Goal: Task Accomplishment & Management: Complete application form

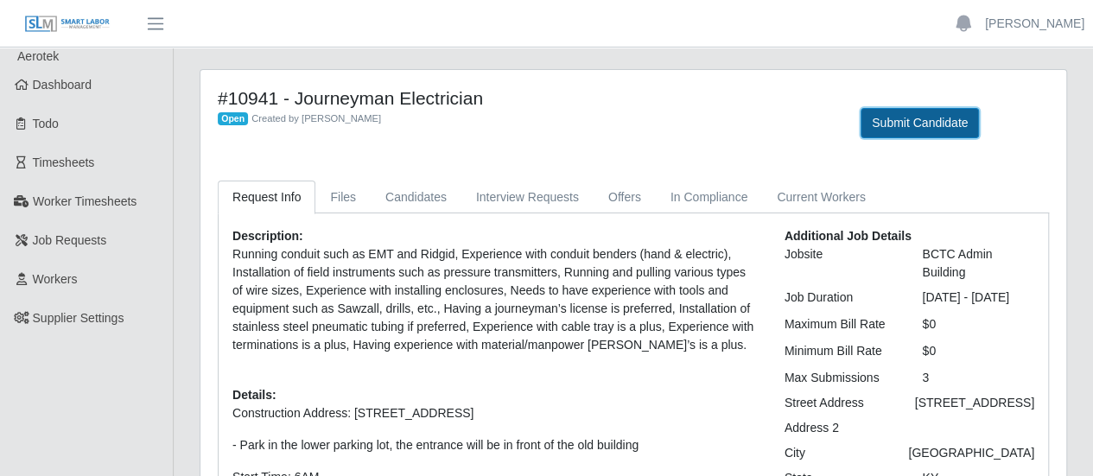
click at [929, 133] on button "Submit Candidate" at bounding box center [920, 123] width 118 height 30
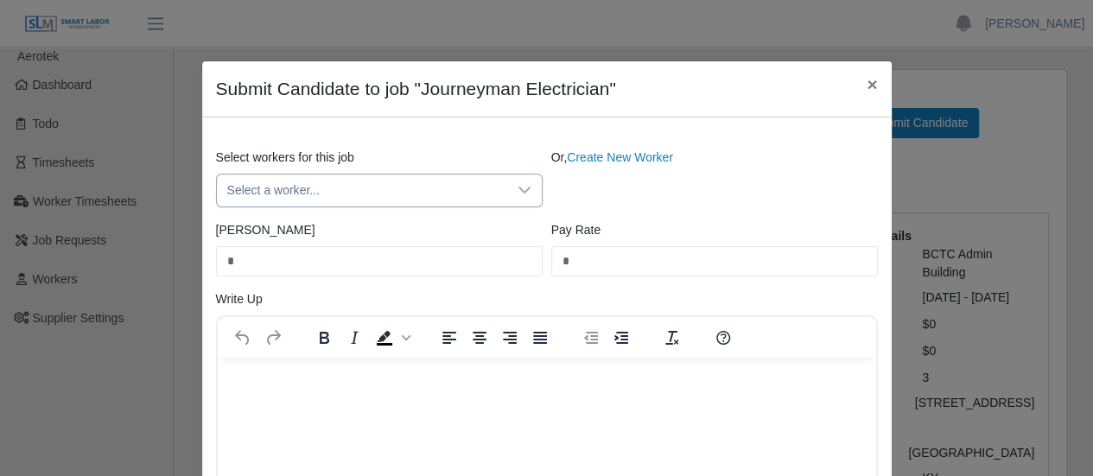
click at [429, 192] on span "Select a worker..." at bounding box center [362, 191] width 290 height 32
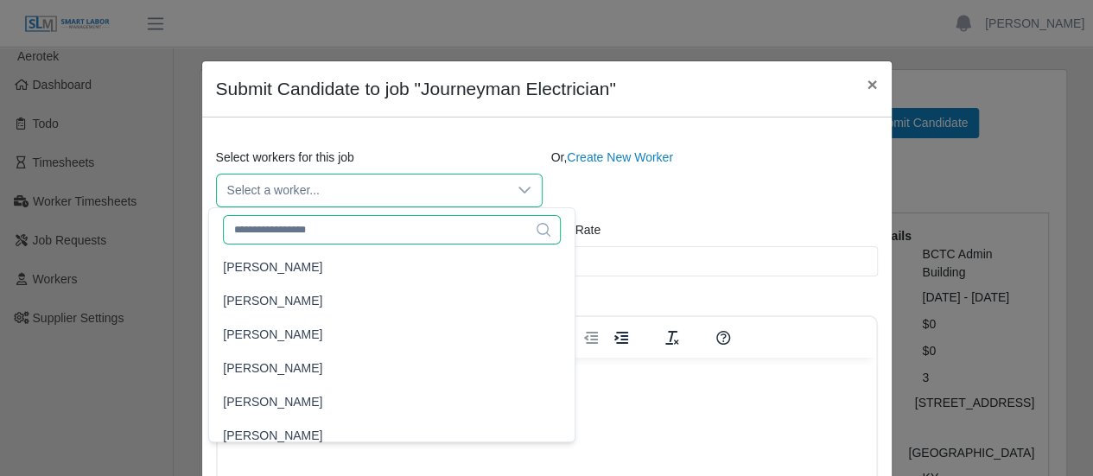
click at [371, 233] on input "text" at bounding box center [392, 229] width 338 height 29
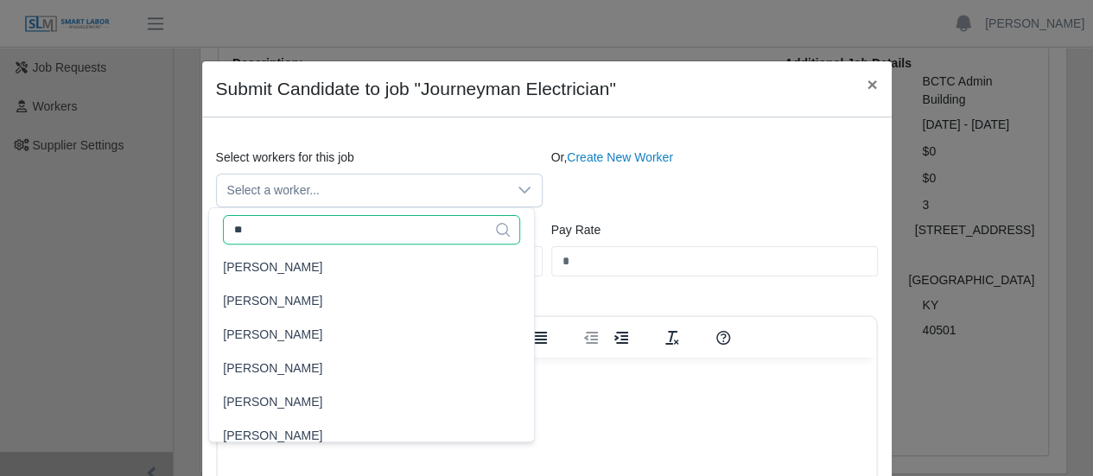
type input "*"
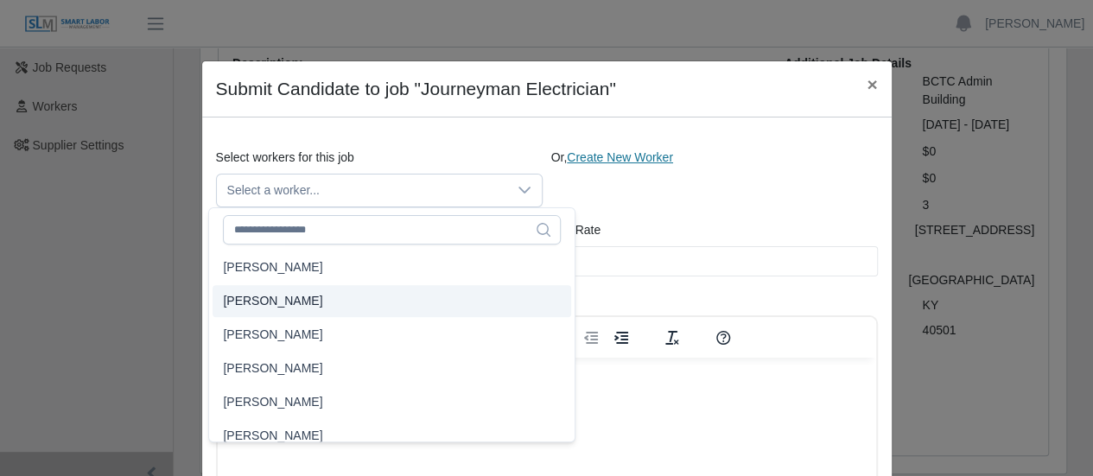
click at [601, 156] on link "Create New Worker" at bounding box center [620, 157] width 106 height 14
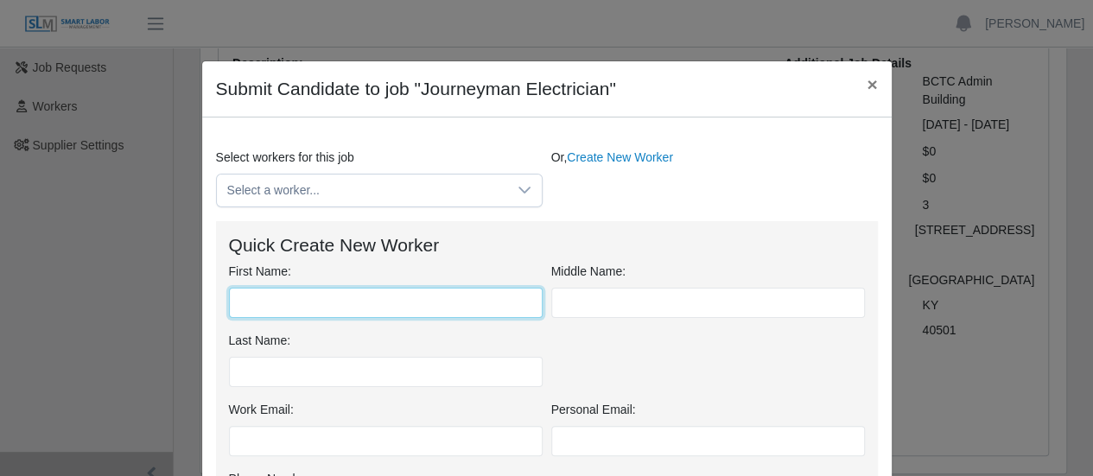
click at [278, 302] on input "First Name:" at bounding box center [386, 303] width 314 height 30
type input "****"
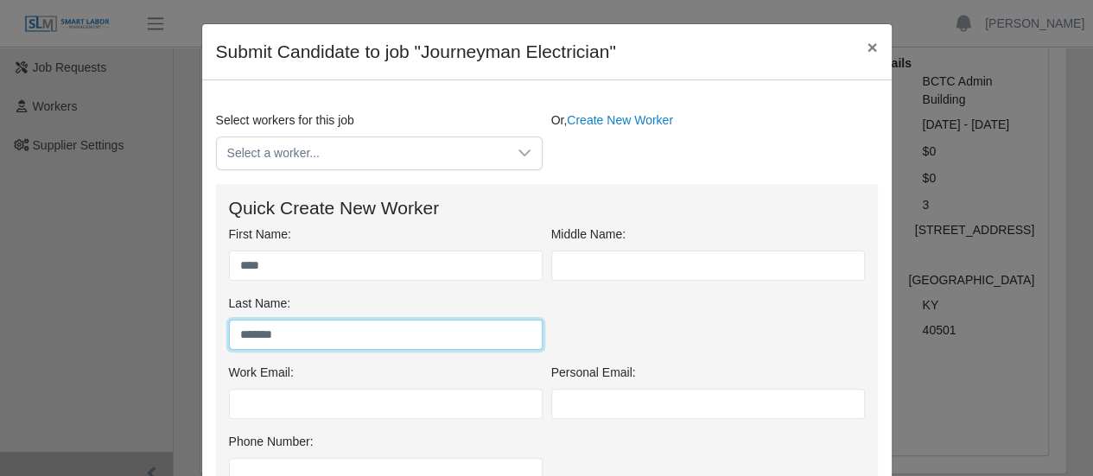
scroll to position [86, 0]
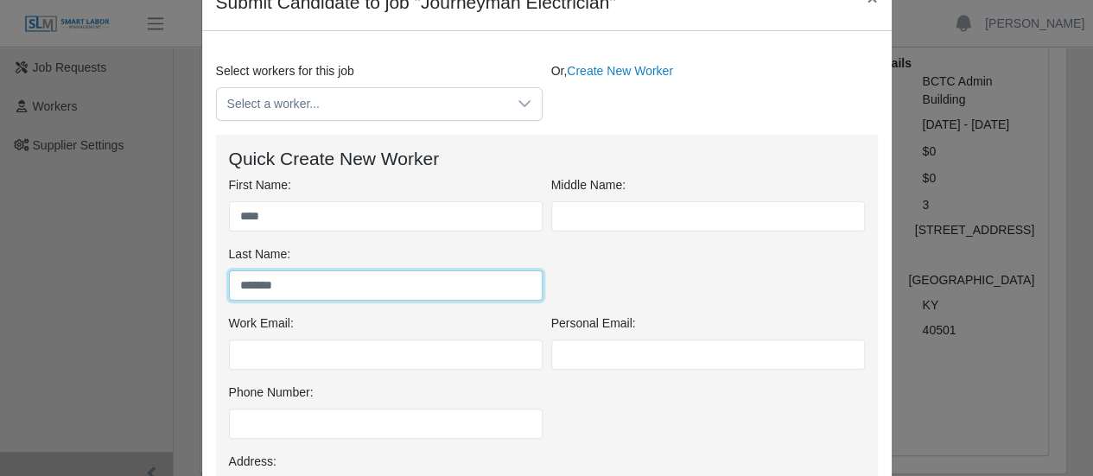
type input "*******"
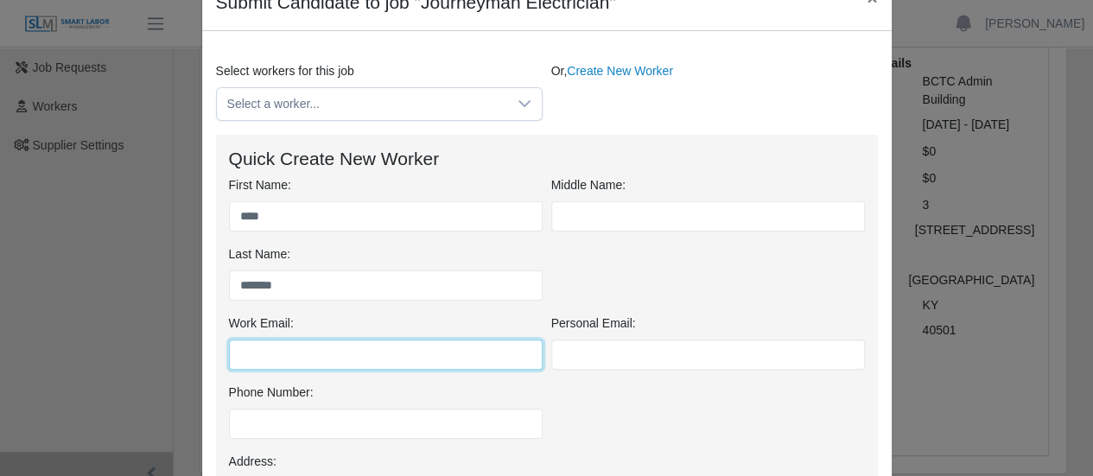
click at [332, 358] on input "Work Email:" at bounding box center [386, 355] width 314 height 30
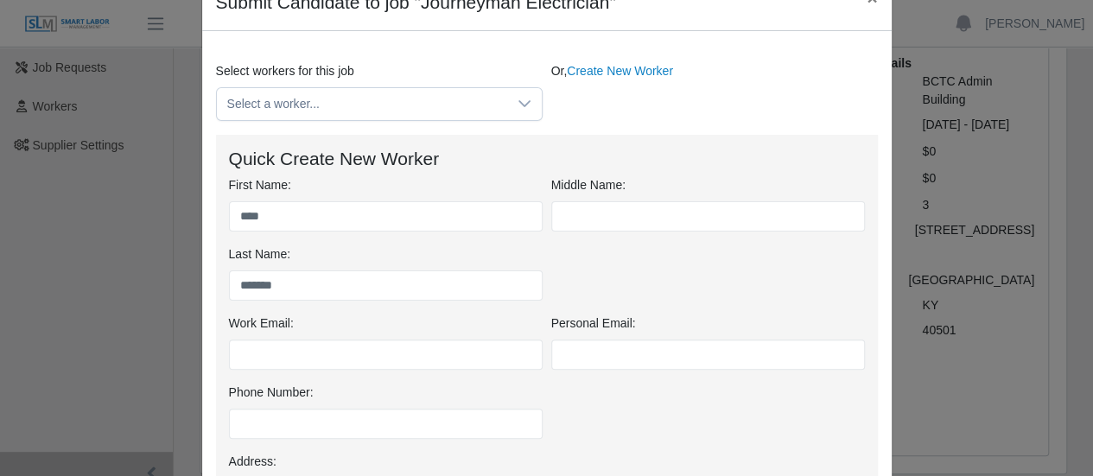
click at [822, 443] on div "Phone Number:" at bounding box center [547, 418] width 645 height 69
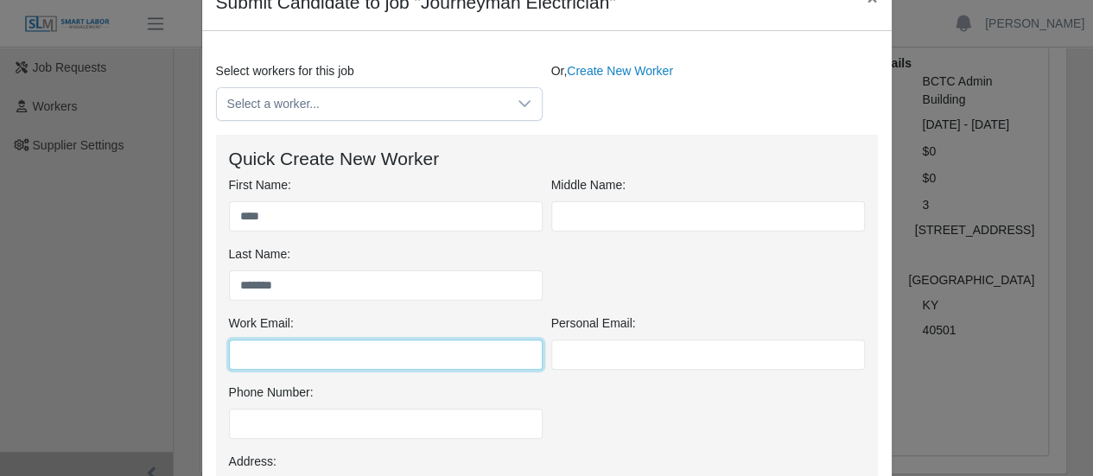
click at [290, 341] on input "Work Email:" at bounding box center [386, 355] width 314 height 30
paste input "**********"
type input "**********"
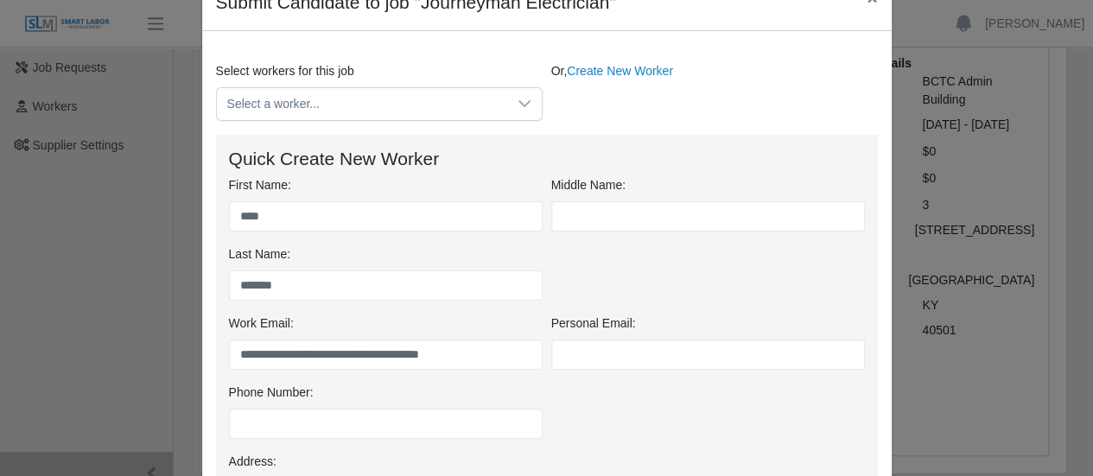
click at [660, 408] on div "Phone Number:" at bounding box center [547, 418] width 645 height 69
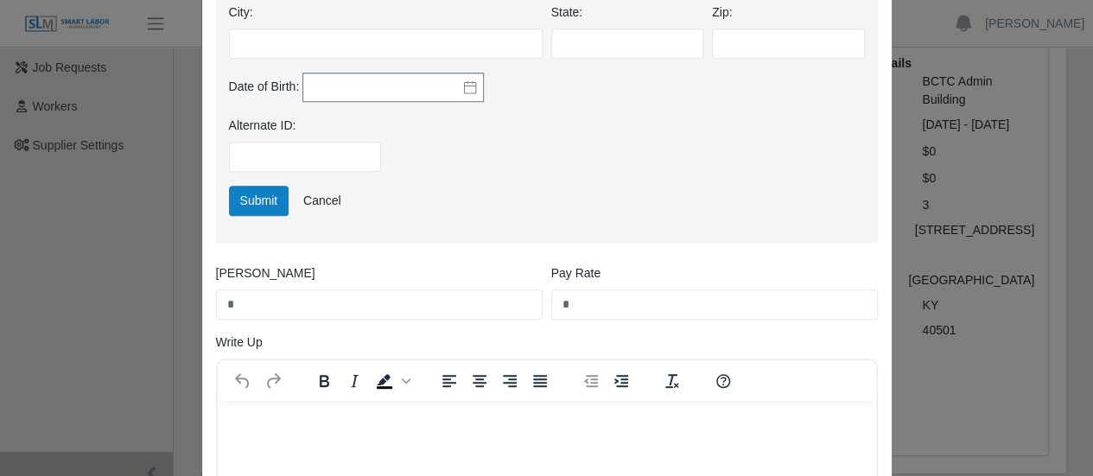
scroll to position [691, 0]
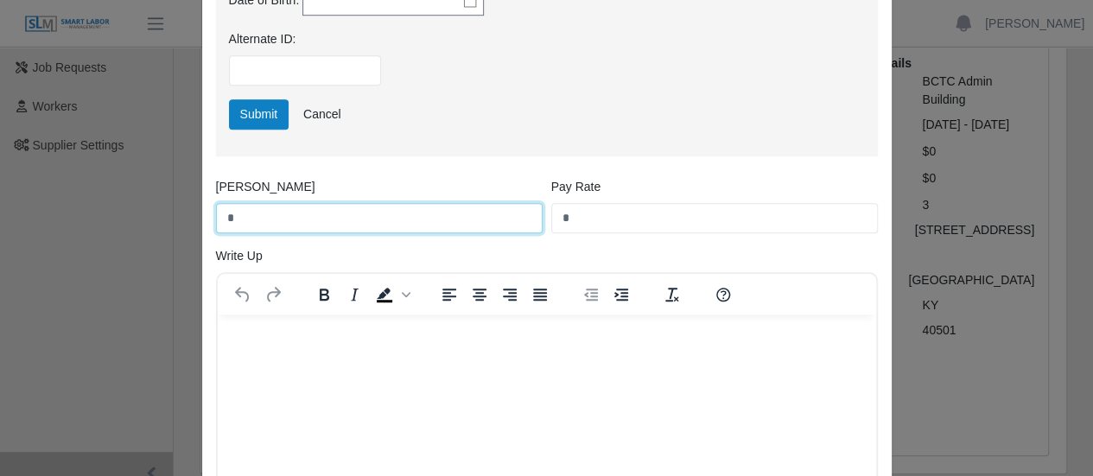
click at [275, 226] on input "*" at bounding box center [379, 218] width 327 height 30
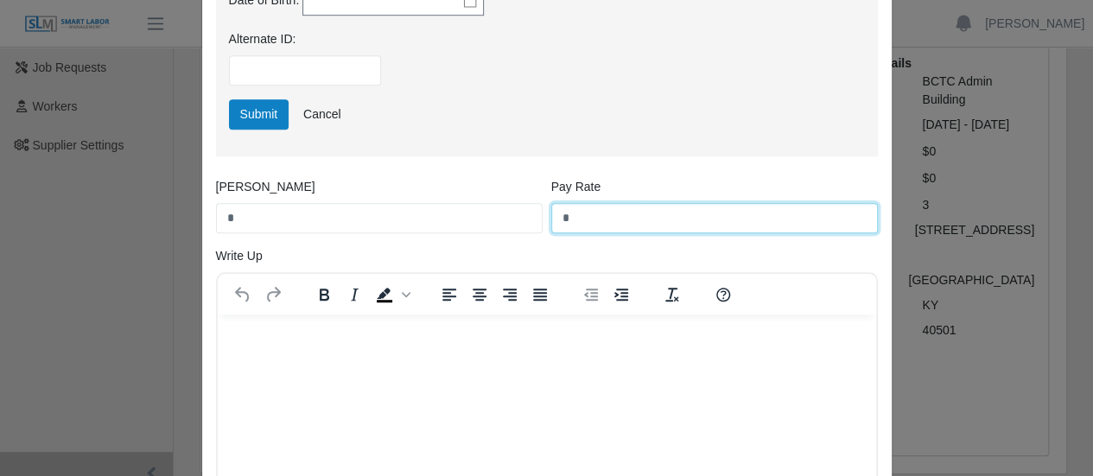
click at [602, 222] on input "*" at bounding box center [714, 218] width 327 height 30
type input "*"
type input "**"
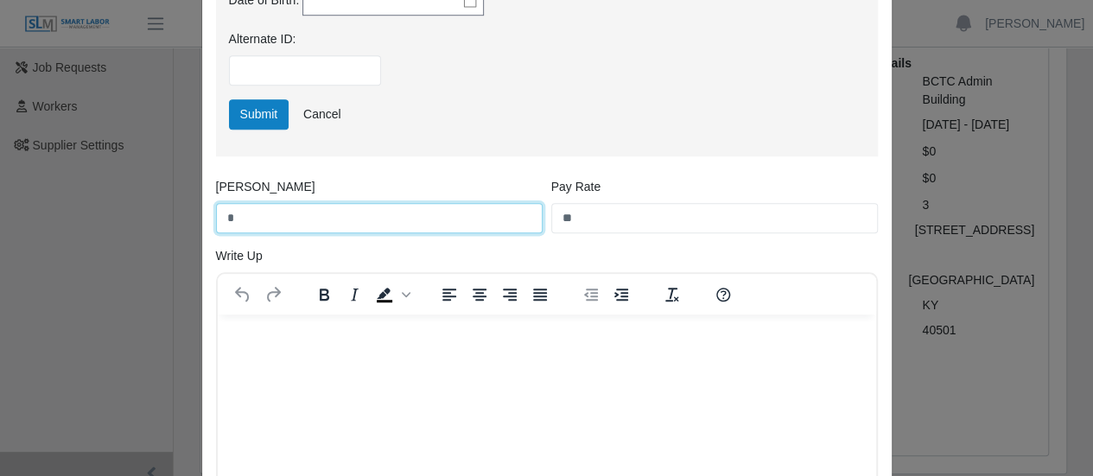
click at [351, 231] on input "*" at bounding box center [379, 218] width 327 height 30
type input "*****"
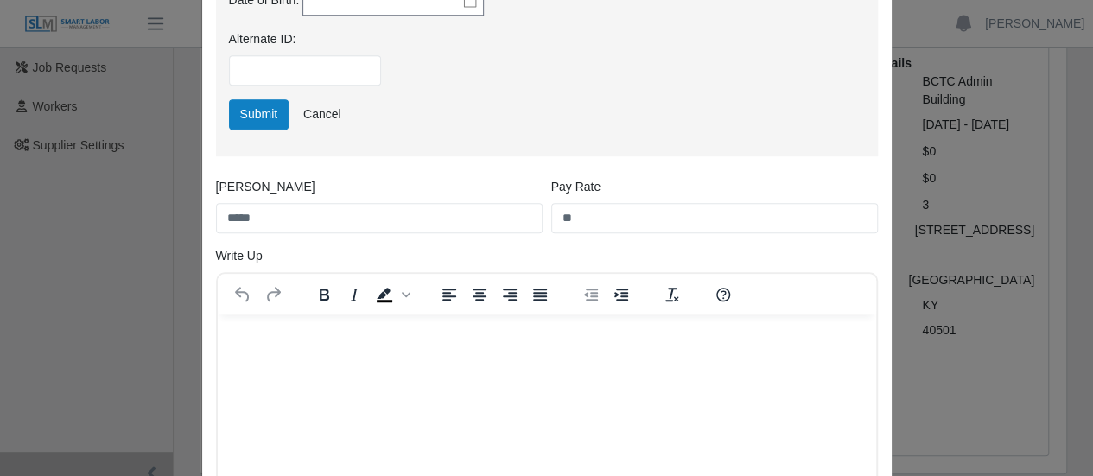
click at [328, 334] on p "Rich Text Area. Press ALT-0 for help." at bounding box center [546, 337] width 631 height 19
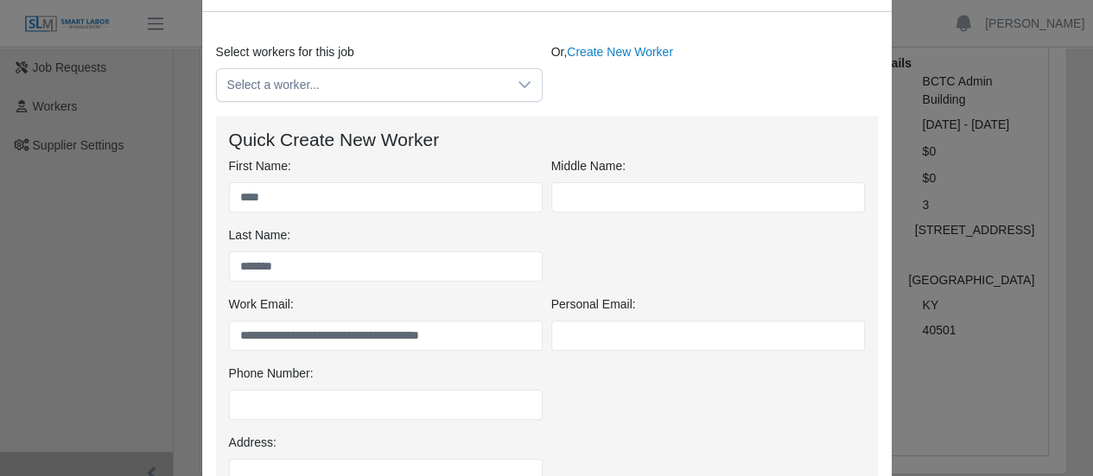
scroll to position [346, 0]
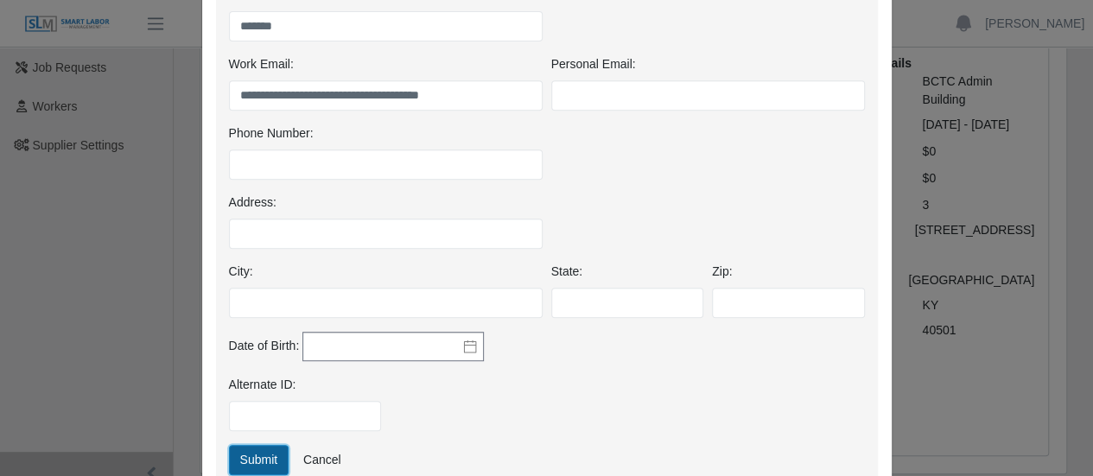
click at [266, 454] on button "Submit" at bounding box center [259, 460] width 61 height 30
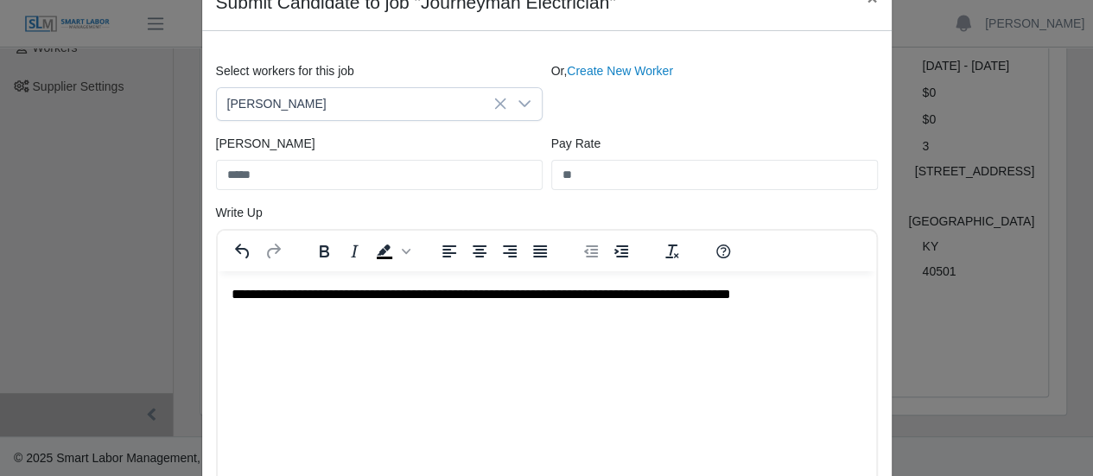
scroll to position [434, 0]
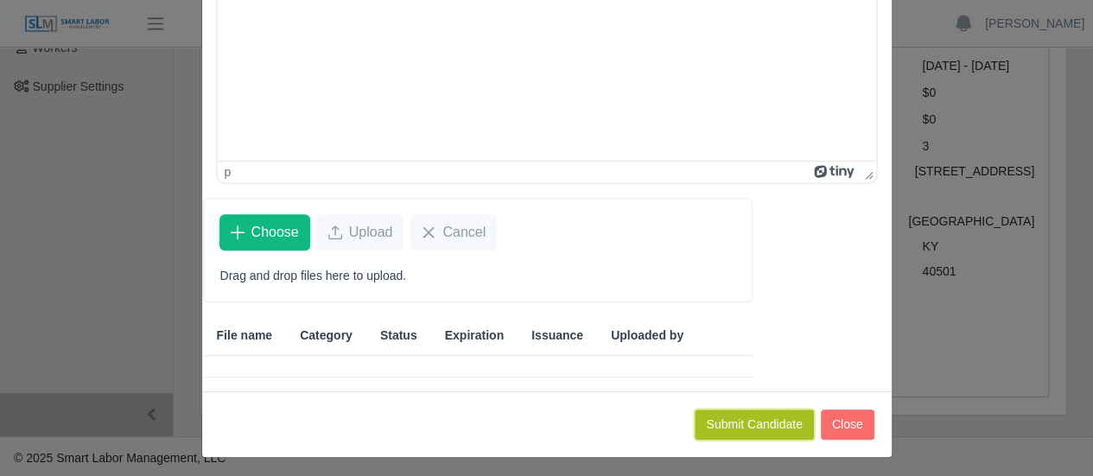
click at [766, 417] on button "Submit Candidate" at bounding box center [754, 425] width 118 height 30
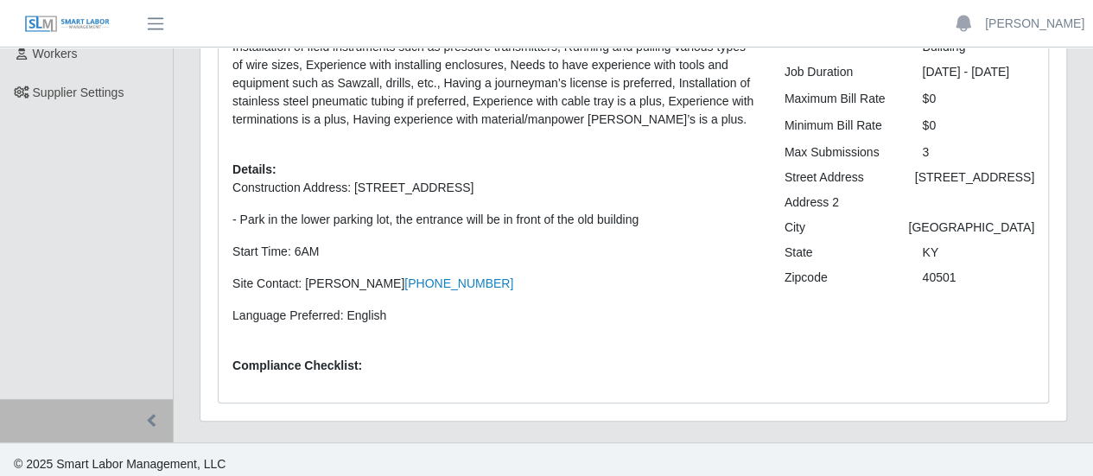
scroll to position [232, 0]
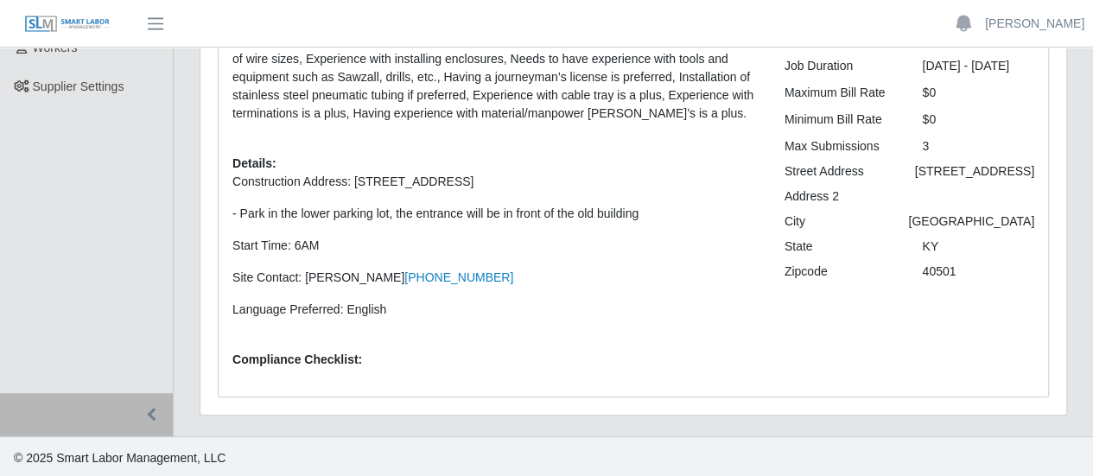
drag, startPoint x: 238, startPoint y: 182, endPoint x: 599, endPoint y: 293, distance: 377.8
click at [599, 293] on p "Construction Address: [STREET_ADDRESS][GEOGRAPHIC_DATA] in the lower parking lo…" at bounding box center [495, 246] width 526 height 146
drag, startPoint x: 408, startPoint y: 207, endPoint x: 343, endPoint y: 195, distance: 65.8
click at [406, 207] on p "- Park in the lower parking lot, the entrance will be in front of the old build…" at bounding box center [495, 214] width 526 height 18
click at [241, 184] on span "Construction Address: [STREET_ADDRESS]" at bounding box center [352, 182] width 241 height 14
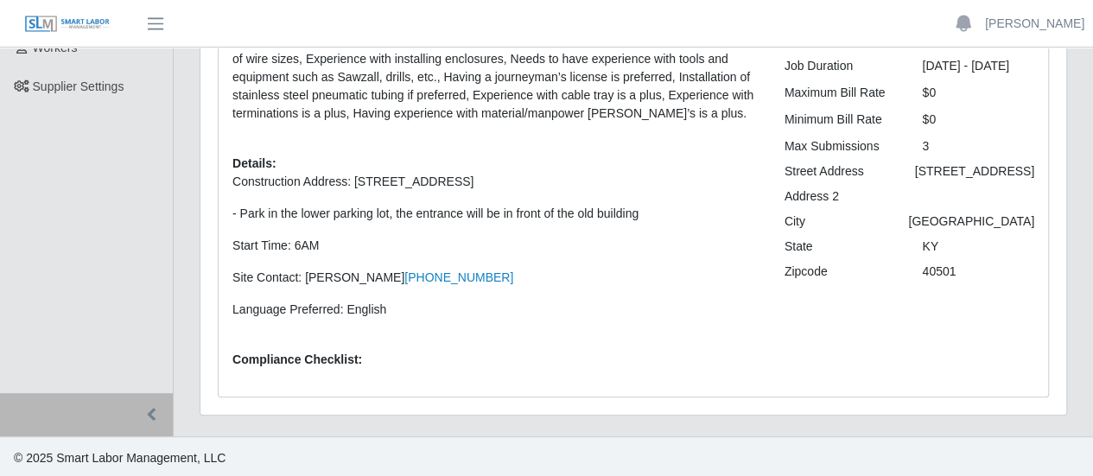
drag, startPoint x: 233, startPoint y: 163, endPoint x: 430, endPoint y: 307, distance: 243.8
click at [430, 307] on div "Description: Running conduit such as EMT and Ridgid, Experience with conduit be…" at bounding box center [496, 189] width 552 height 387
copy div "Details: Construction Address: 665 Pathfinder Cir Lexington, KY 40508 - Park in…"
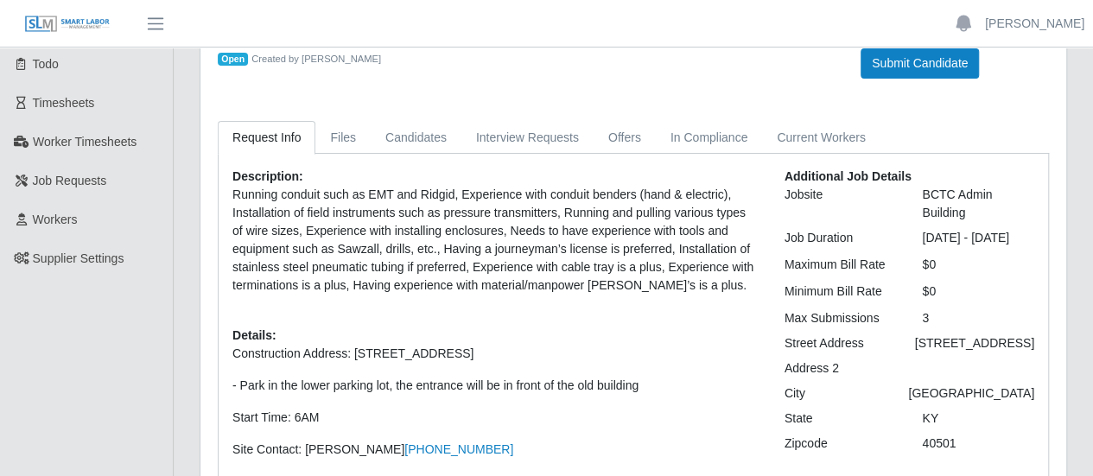
scroll to position [59, 0]
copy div "Details: Construction Address: 665 Pathfinder Cir Lexington, KY 40508 - Park in…"
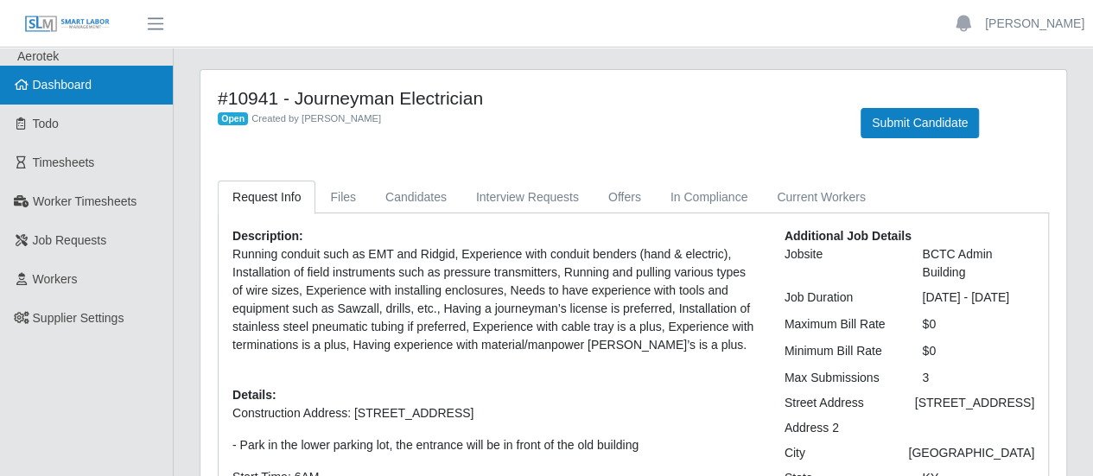
click at [85, 98] on link "Dashboard" at bounding box center [86, 85] width 173 height 39
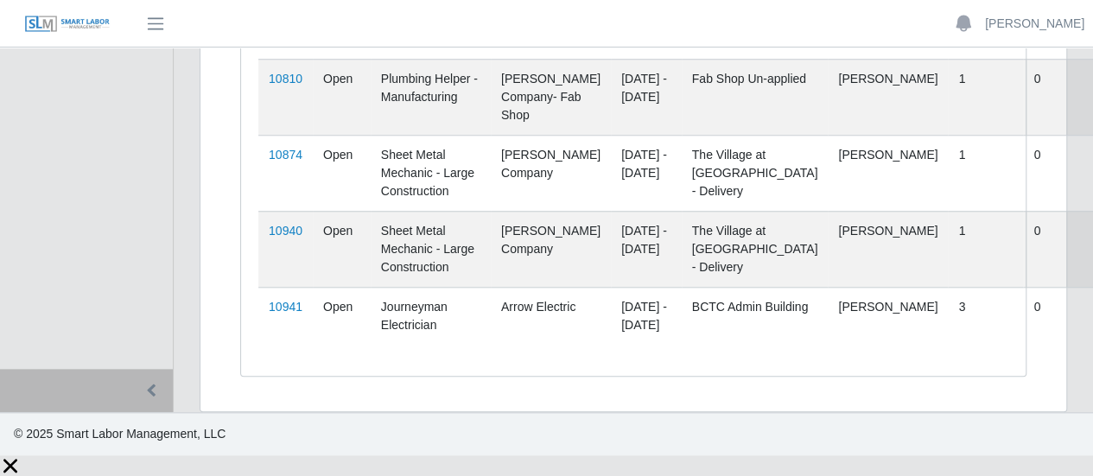
scroll to position [781, 0]
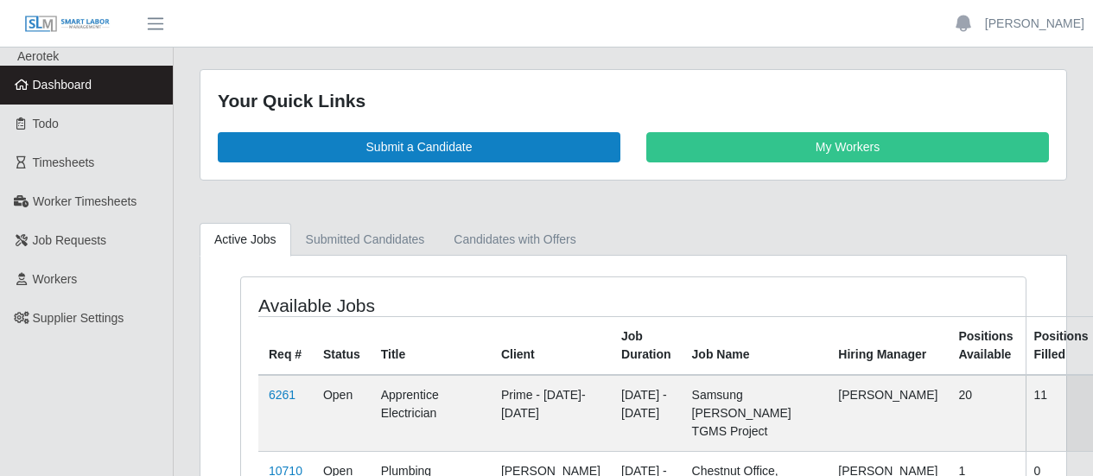
scroll to position [206, 0]
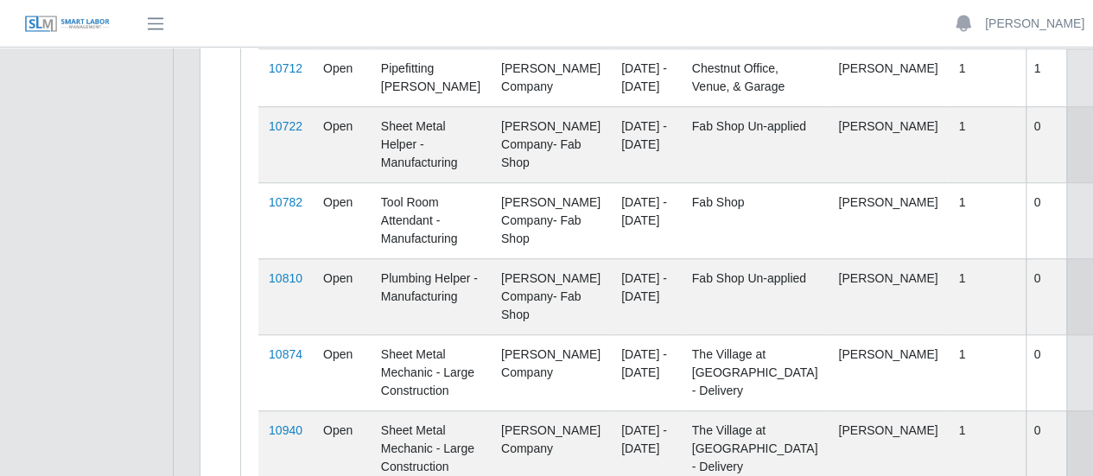
scroll to position [781, 0]
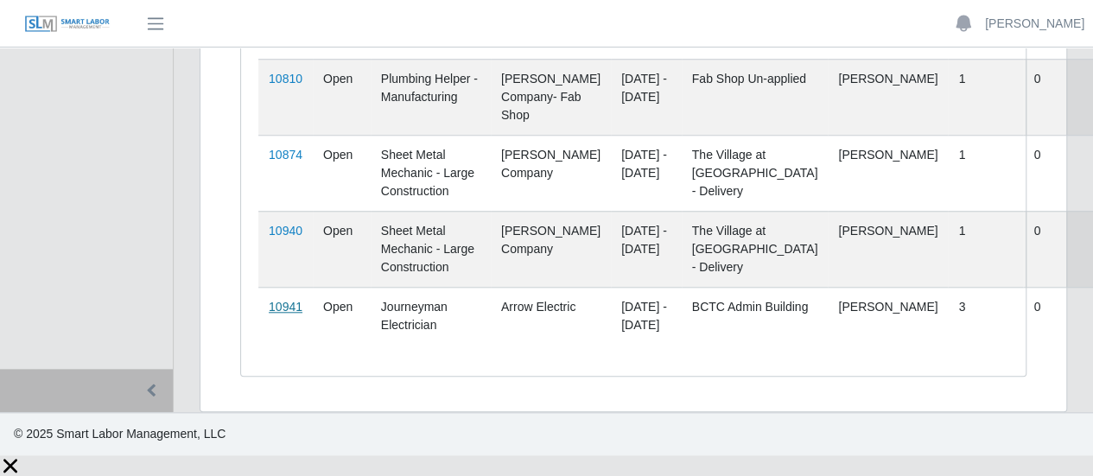
click at [289, 314] on link "10941" at bounding box center [286, 307] width 34 height 14
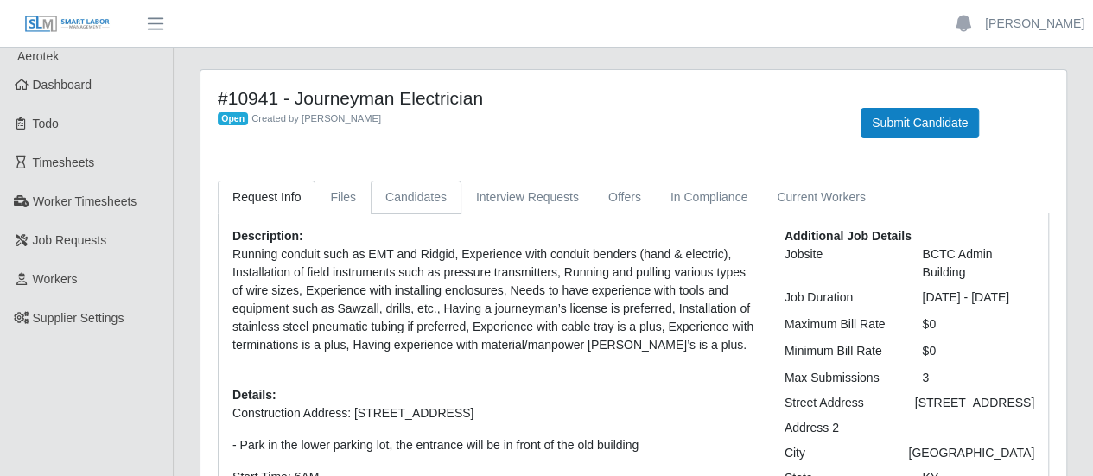
click at [420, 203] on link "Candidates" at bounding box center [416, 198] width 91 height 34
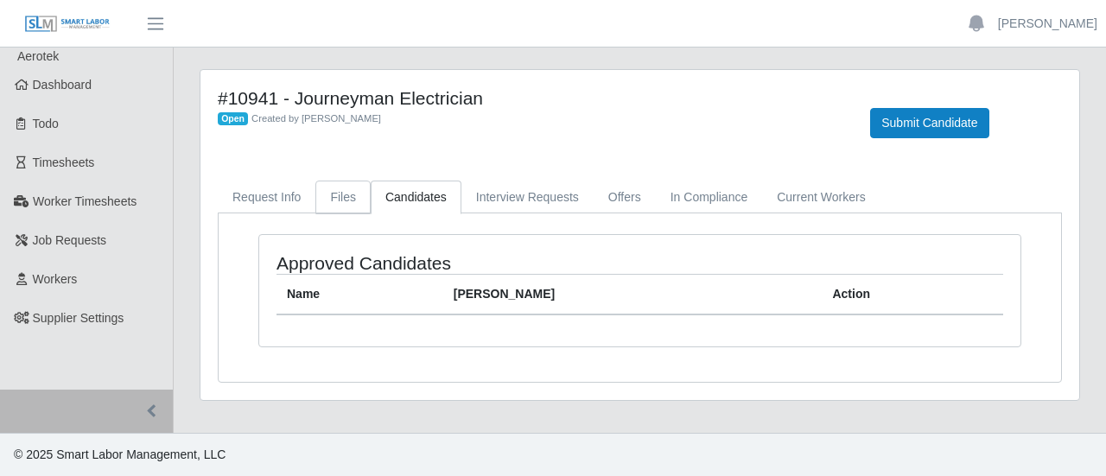
click at [353, 192] on link "Files" at bounding box center [342, 198] width 55 height 34
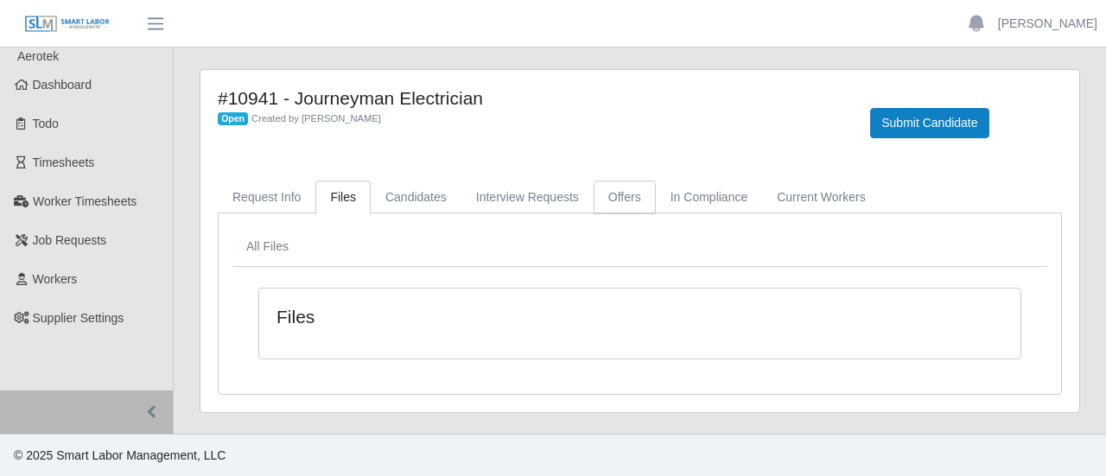
click at [622, 207] on link "Offers" at bounding box center [625, 198] width 62 height 34
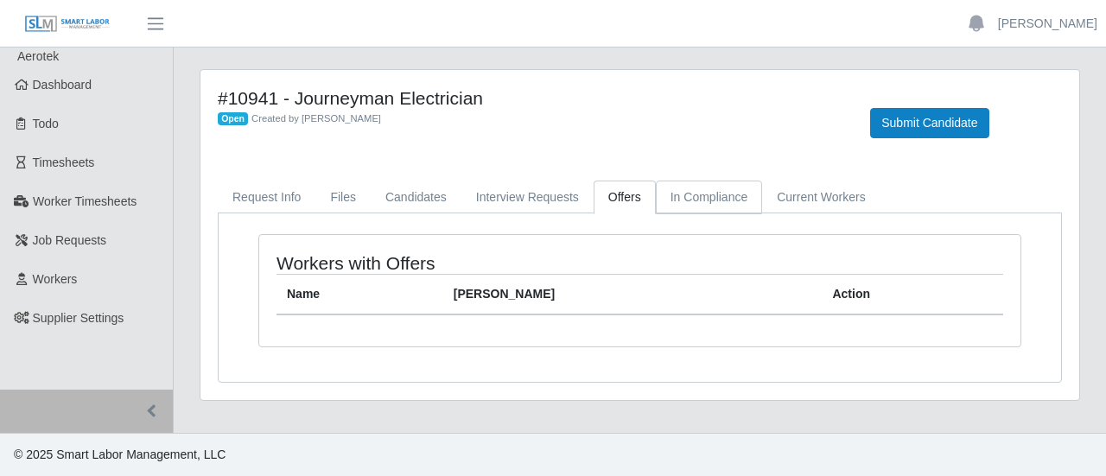
click at [723, 203] on link "In Compliance" at bounding box center [709, 198] width 107 height 34
click at [286, 207] on link "Request Info" at bounding box center [267, 198] width 98 height 34
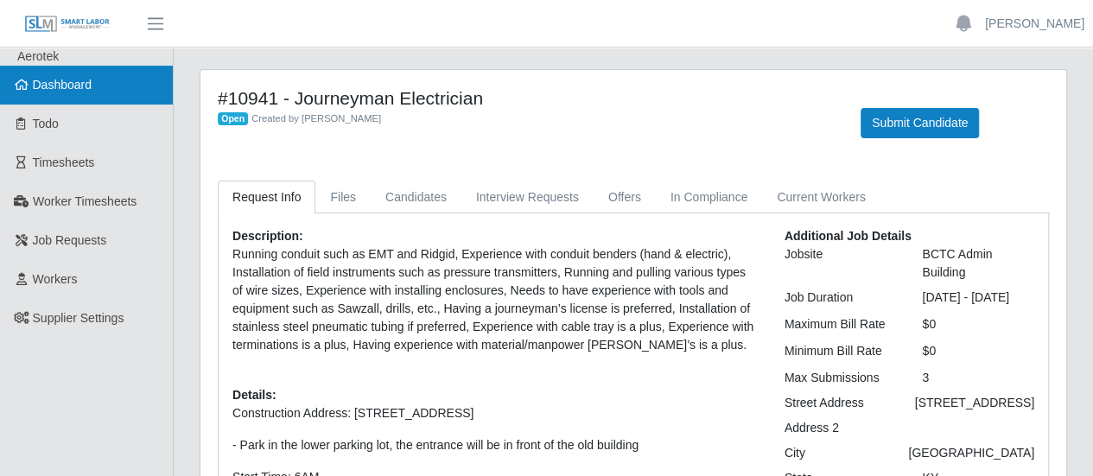
click at [81, 96] on link "Dashboard" at bounding box center [86, 85] width 173 height 39
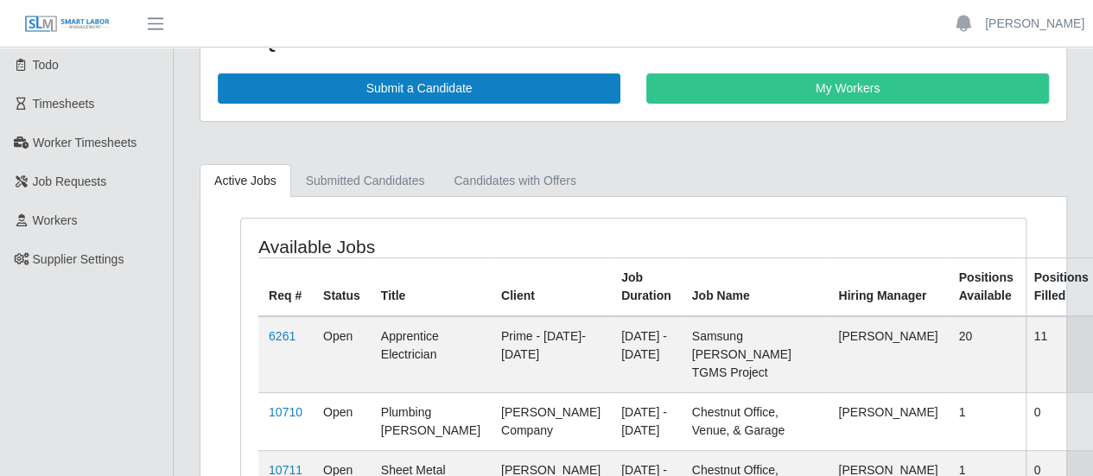
scroll to position [86, 0]
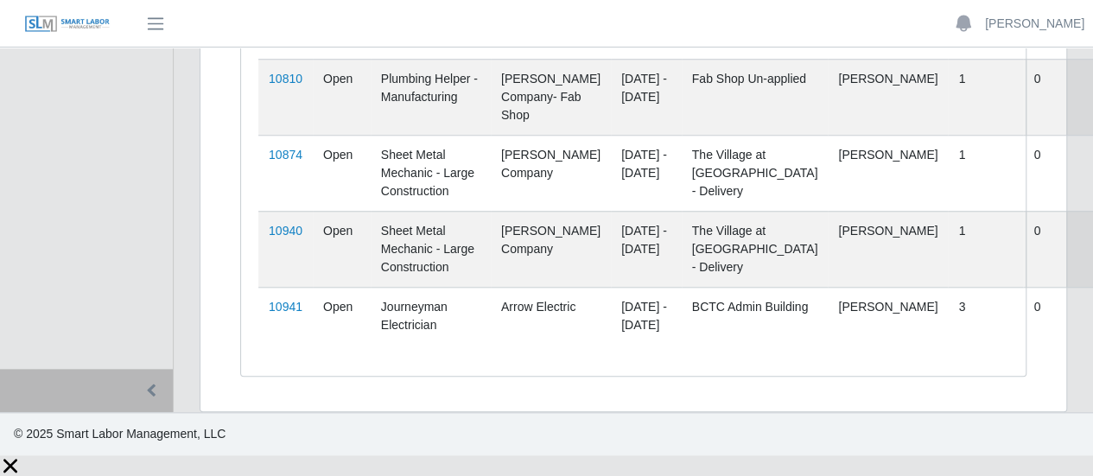
scroll to position [781, 0]
click at [294, 314] on link "10941" at bounding box center [286, 307] width 34 height 14
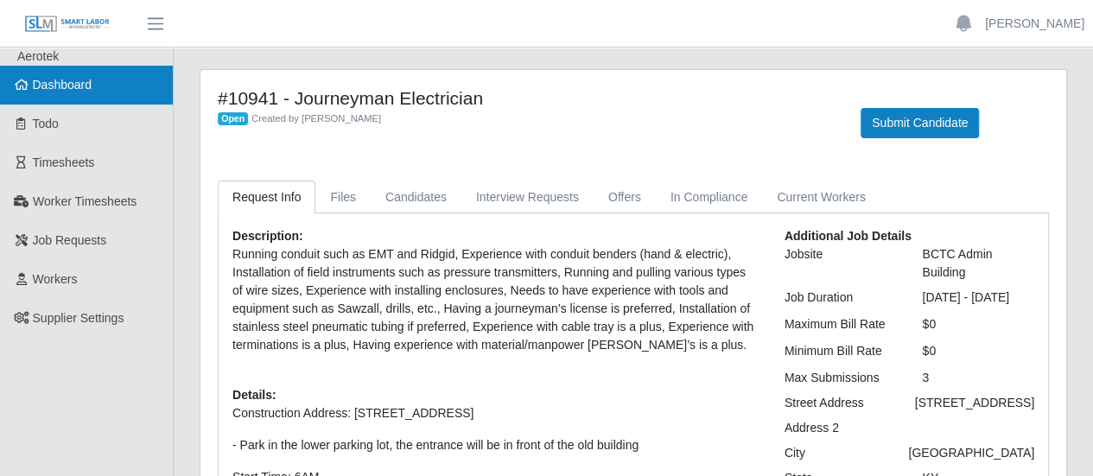
click at [88, 97] on link "Dashboard" at bounding box center [86, 85] width 173 height 39
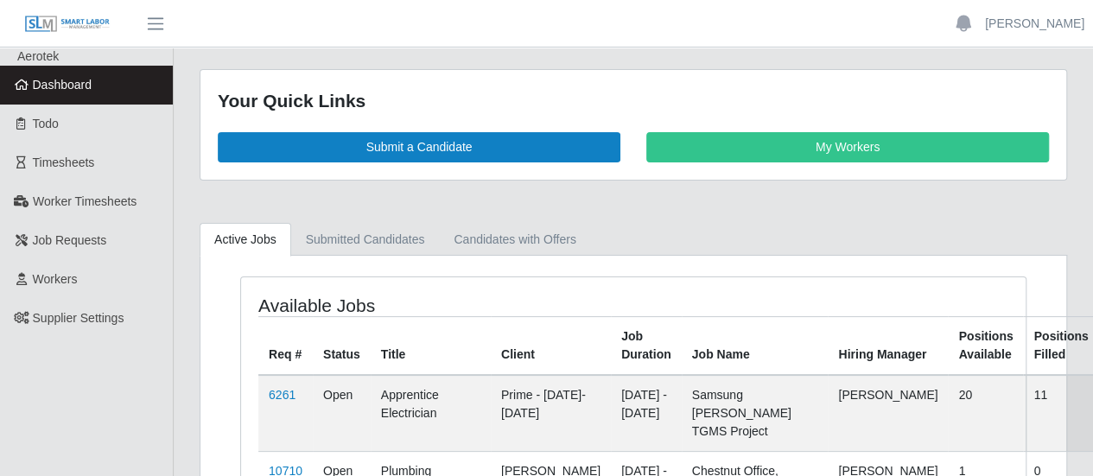
click at [76, 83] on span "Dashboard" at bounding box center [63, 85] width 60 height 14
click at [354, 193] on div "Your Quick Links Submit a Candidate My Workers" at bounding box center [634, 135] width 894 height 132
click at [62, 92] on link "Dashboard" at bounding box center [86, 85] width 173 height 39
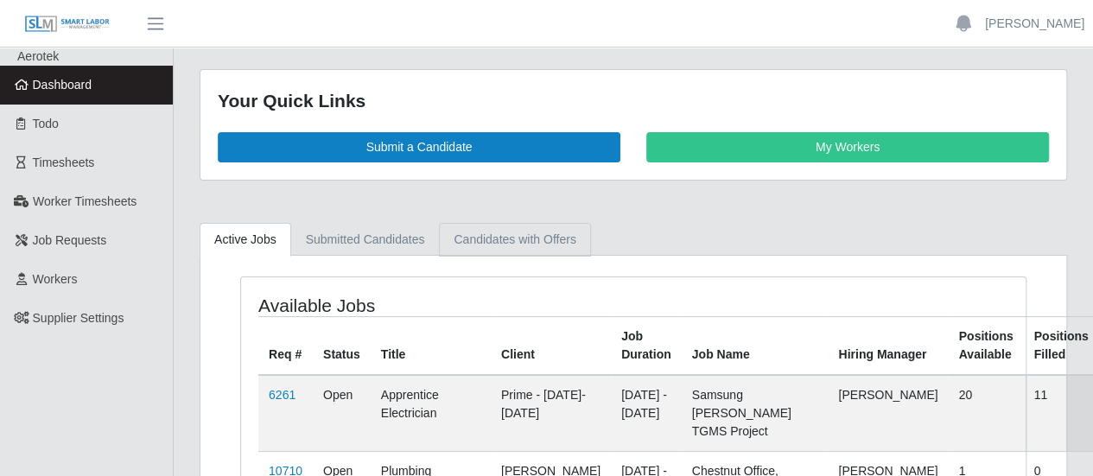
click at [500, 244] on link "Candidates with Offers" at bounding box center [514, 240] width 151 height 34
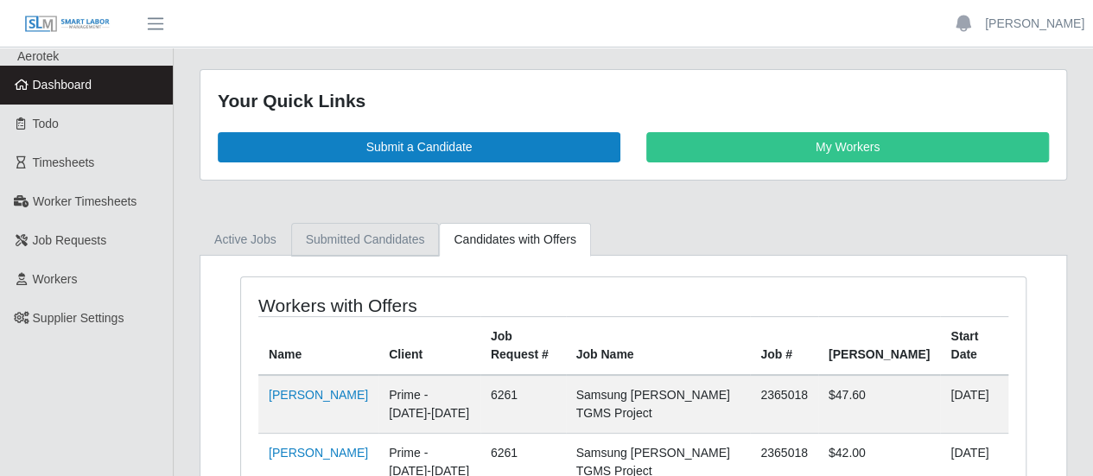
click at [364, 245] on link "Submitted Candidates" at bounding box center [365, 240] width 149 height 34
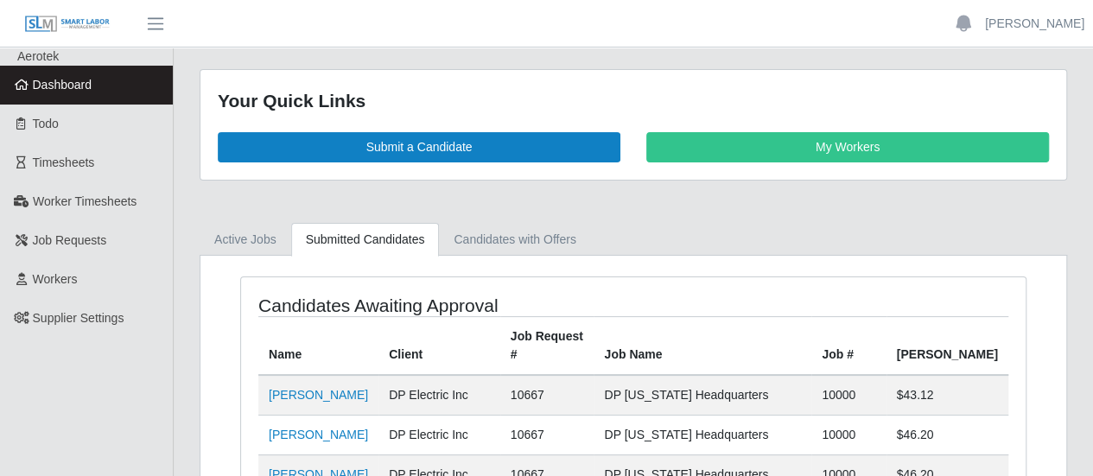
click at [73, 79] on span "Dashboard" at bounding box center [63, 85] width 60 height 14
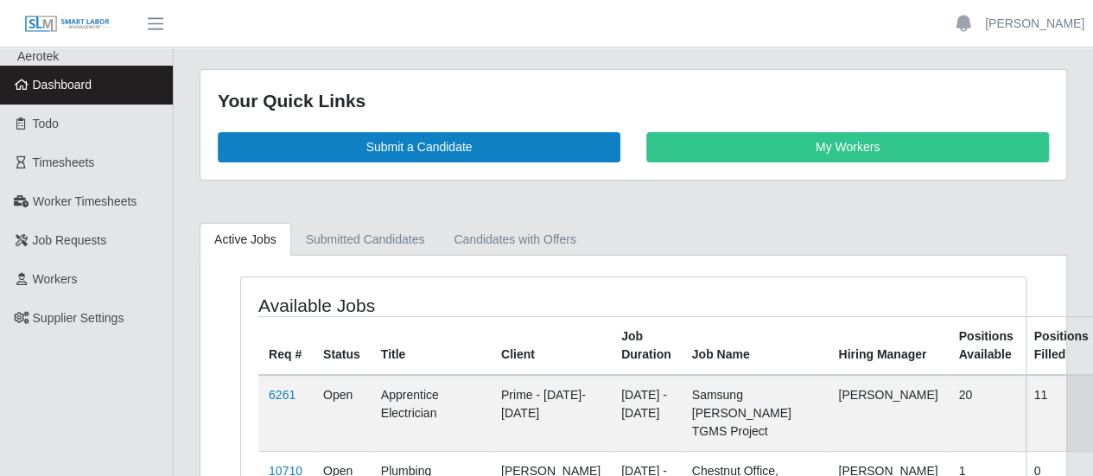
click at [123, 80] on link "Dashboard" at bounding box center [86, 85] width 173 height 39
